Goal: Check status: Check status

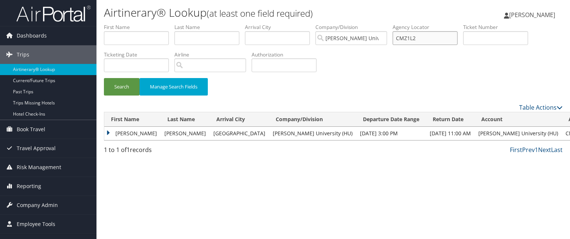
click at [427, 33] on input "CMZ1L2" at bounding box center [425, 38] width 65 height 14
paste input "CC3YRT"
type input "CC3YRT"
click at [104, 78] on button "Search" at bounding box center [122, 86] width 36 height 17
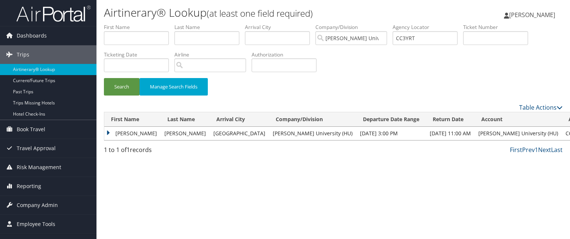
click at [119, 133] on td "[PERSON_NAME]" at bounding box center [132, 133] width 56 height 13
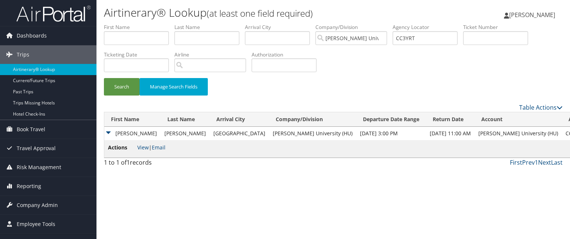
click at [137, 148] on li "Actions View | Email" at bounding box center [137, 148] width 58 height 11
click at [438, 43] on input "CC3YRT" at bounding box center [425, 38] width 65 height 14
paste input "C6V6ZC"
type input "C6V6ZC"
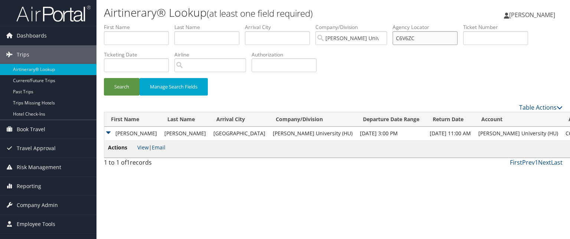
click at [104, 78] on button "Search" at bounding box center [122, 86] width 36 height 17
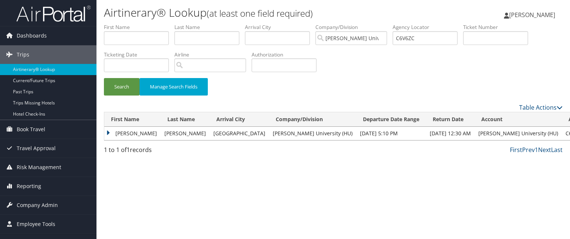
click at [114, 133] on td "[PERSON_NAME]" at bounding box center [132, 133] width 56 height 13
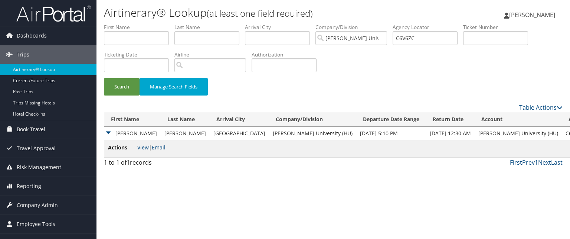
click at [109, 131] on td "[PERSON_NAME]" at bounding box center [132, 133] width 56 height 13
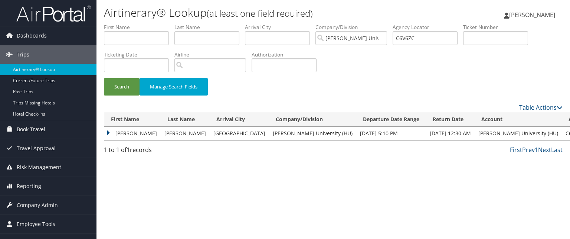
click at [111, 133] on td "[PERSON_NAME]" at bounding box center [132, 133] width 56 height 13
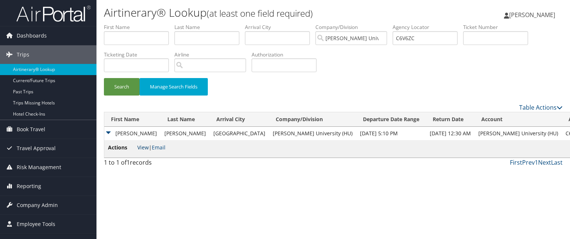
click at [138, 147] on link "View" at bounding box center [143, 147] width 12 height 7
click at [416, 33] on input "C6V6ZC" at bounding box center [425, 38] width 65 height 14
paste input "CHZQ9B"
type input "CHZQ9B"
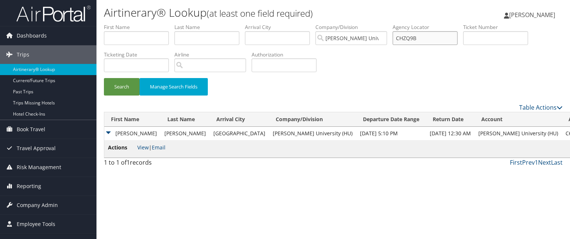
click at [104, 78] on button "Search" at bounding box center [122, 86] width 36 height 17
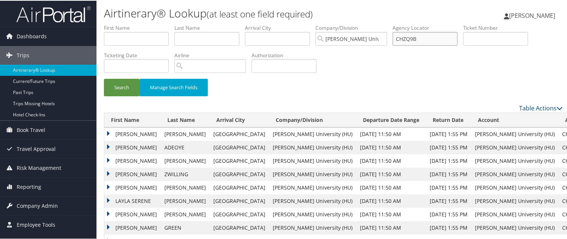
click at [417, 35] on input "CHZQ9B" at bounding box center [425, 38] width 65 height 14
paste input "CHZQ9B"
type input "CHZQ9B"
click at [104, 78] on button "Search" at bounding box center [122, 86] width 36 height 17
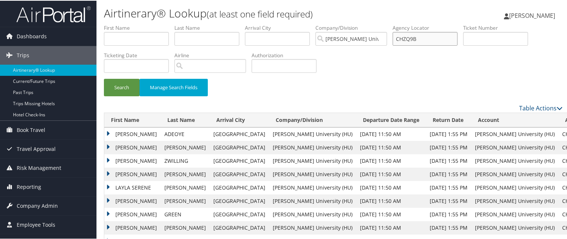
click at [432, 40] on input "CHZQ9B" at bounding box center [425, 38] width 65 height 14
paste input "CK2F4M"
type input "CK2F4M"
click at [104, 78] on button "Search" at bounding box center [122, 86] width 36 height 17
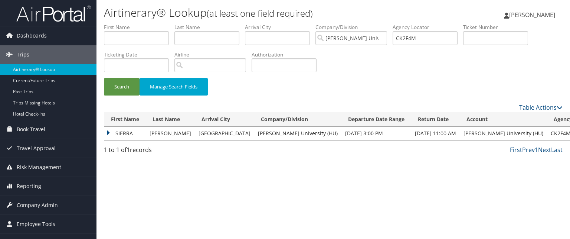
click at [105, 133] on td "SIERRA" at bounding box center [125, 133] width 42 height 13
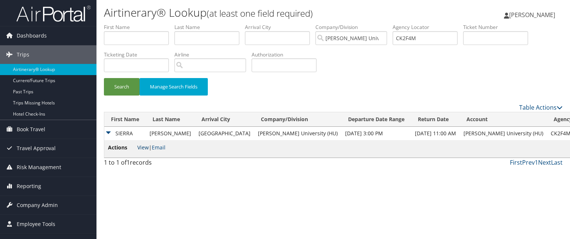
click at [142, 148] on link "View" at bounding box center [143, 147] width 12 height 7
click at [416, 35] on input "CK2F4M" at bounding box center [425, 38] width 65 height 14
paste input "C7J45Q"
type input "C7J45Q"
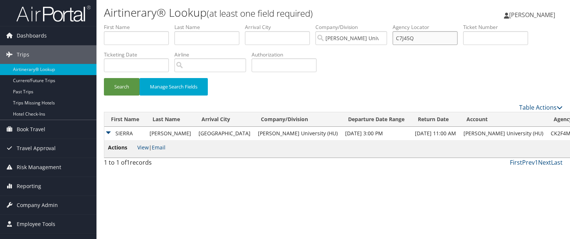
click at [104, 78] on button "Search" at bounding box center [122, 86] width 36 height 17
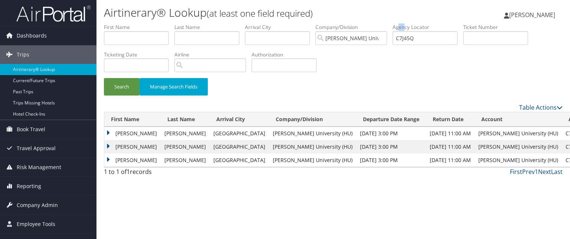
drag, startPoint x: 408, startPoint y: 29, endPoint x: 403, endPoint y: -13, distance: 43.0
click at [403, 0] on html "Menu Dashboards ► AirPortal 360™ (Manager) My Travel Dashboard Trips ► Airtiner…" at bounding box center [285, 119] width 570 height 239
click at [425, 36] on input "C7J45Q" at bounding box center [425, 38] width 65 height 14
paste input "C9QLKL"
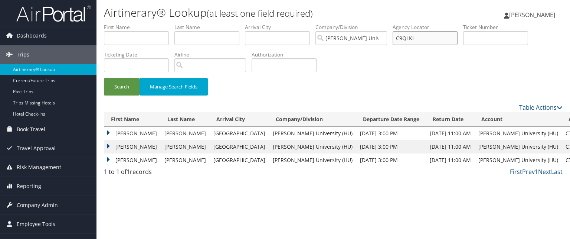
type input "C9QLKL"
click at [104, 78] on button "Search" at bounding box center [122, 86] width 36 height 17
